Goal: Task Accomplishment & Management: Manage account settings

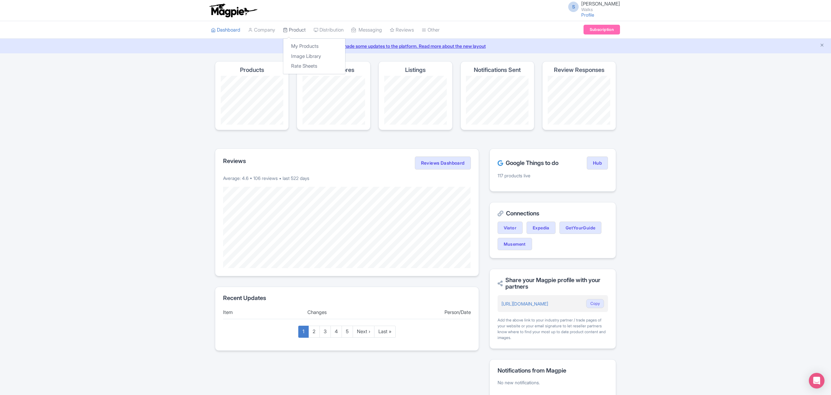
click at [304, 31] on link "Product" at bounding box center [294, 30] width 23 height 18
click at [304, 45] on link "My Products" at bounding box center [314, 46] width 62 height 10
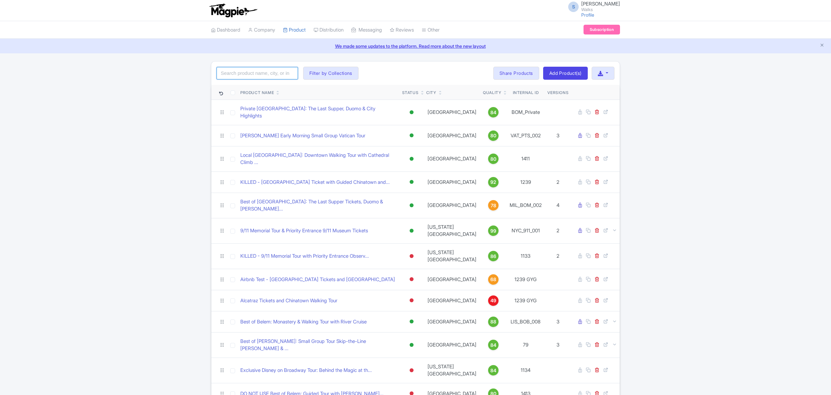
click at [280, 73] on input "search" at bounding box center [257, 73] width 81 height 12
paste input "FLO_FIAD_006"
type input "FLO_FIAD_006"
click button "Search" at bounding box center [0, 0] width 0 height 0
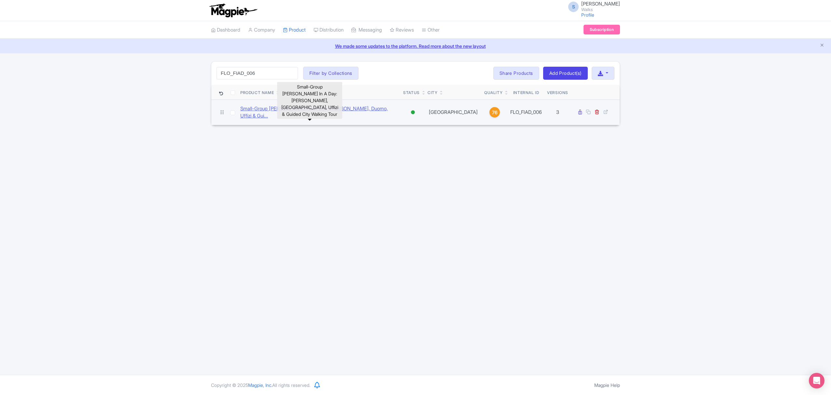
click at [292, 114] on link "Small-Group [PERSON_NAME] In A Day: [PERSON_NAME], Duomo, Uffizi & Gui..." at bounding box center [319, 112] width 158 height 15
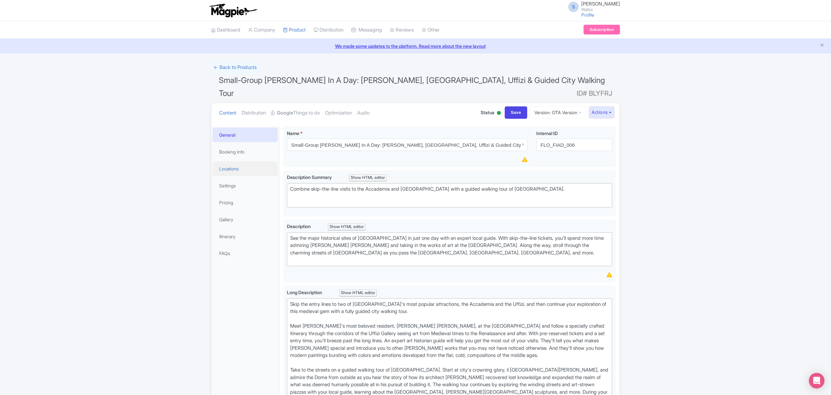
click at [269, 162] on link "Locations" at bounding box center [245, 169] width 65 height 15
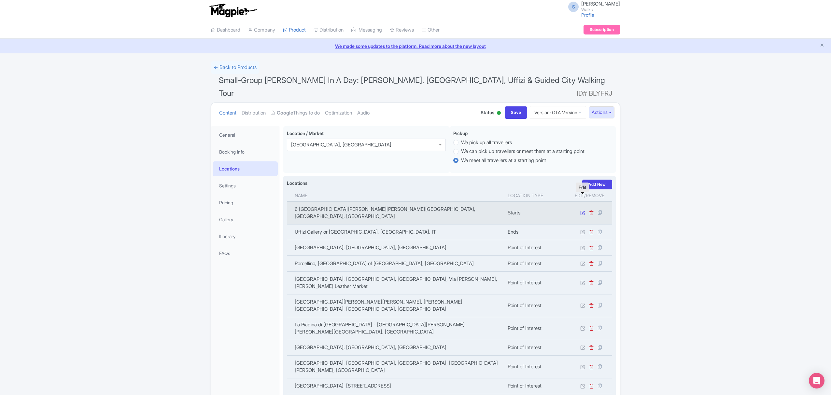
click at [581, 210] on icon at bounding box center [582, 212] width 5 height 5
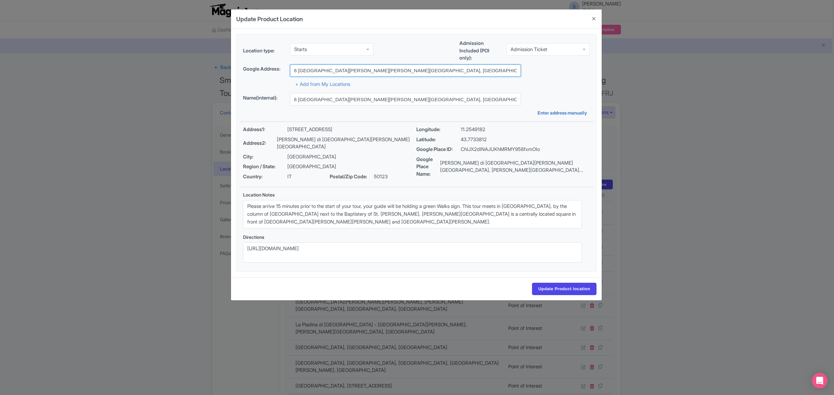
drag, startPoint x: 459, startPoint y: 72, endPoint x: 290, endPoint y: 74, distance: 168.7
click at [290, 74] on input "6 Piazza di San Giovanni, Colonna di San Zanobi, Florence, Firenze, IT" at bounding box center [405, 70] width 231 height 12
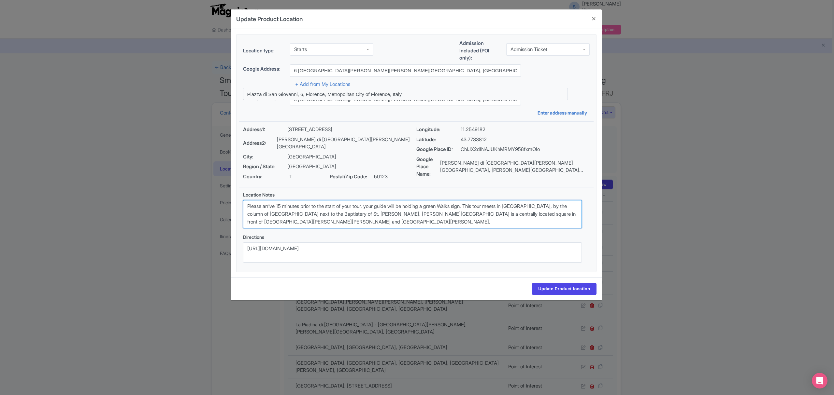
drag, startPoint x: 338, startPoint y: 218, endPoint x: 235, endPoint y: 191, distance: 106.1
click at [235, 191] on div "Location Notes Please arrive 15 minutes prior to the start of your tour, your g…" at bounding box center [412, 230] width 354 height 84
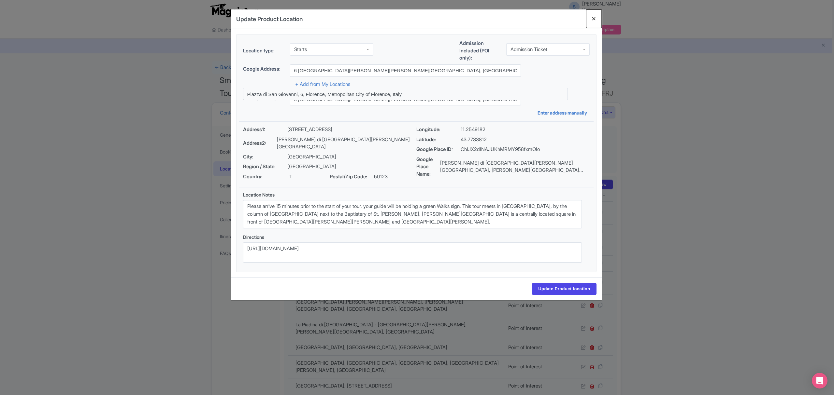
click at [592, 17] on button "Close" at bounding box center [594, 18] width 16 height 19
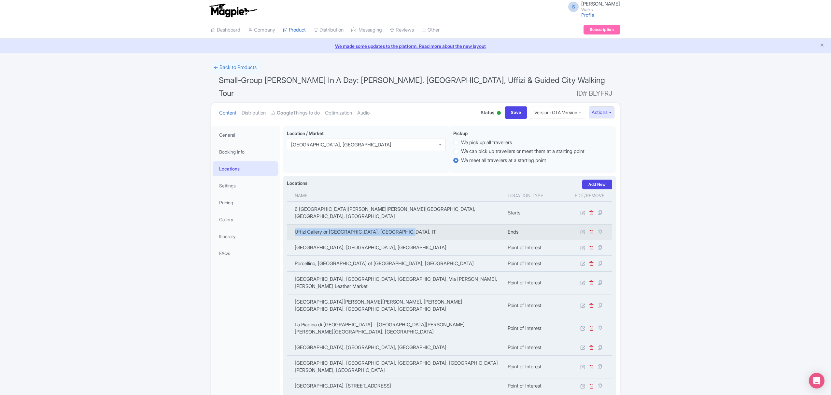
drag, startPoint x: 408, startPoint y: 213, endPoint x: 287, endPoint y: 210, distance: 121.2
click at [287, 224] on td "Uffizi Gallery or Accademia Gallery, Florence, IT" at bounding box center [395, 232] width 217 height 16
copy td "Uffizi Gallery or Accademia Gallery, Florence, IT"
